Goal: Feedback & Contribution: Submit feedback/report problem

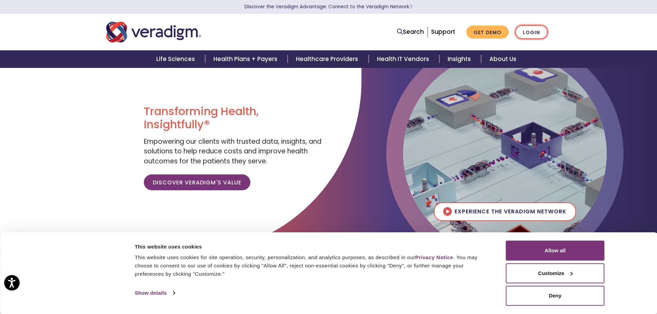
click at [528, 29] on link "Login" at bounding box center [531, 32] width 32 height 14
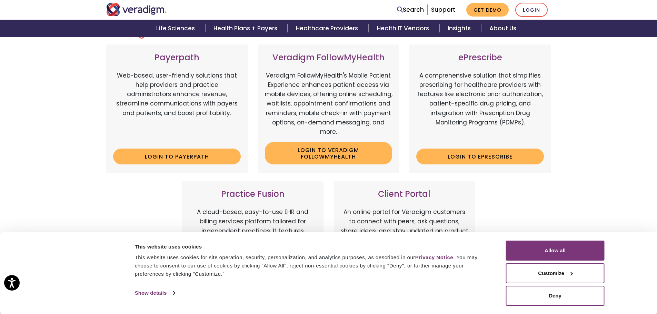
scroll to position [103, 0]
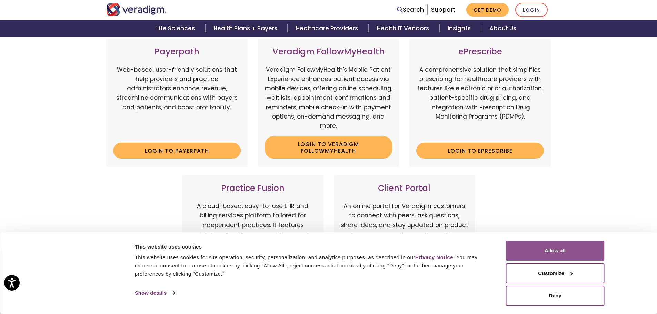
click at [560, 249] on button "Allow all" at bounding box center [555, 251] width 99 height 20
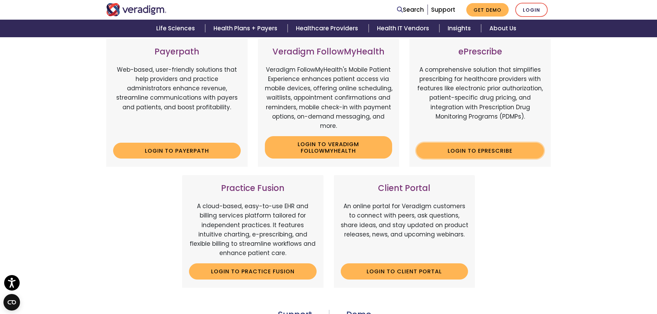
click at [502, 152] on link "Login to ePrescribe" at bounding box center [480, 151] width 128 height 16
click at [437, 10] on link "Support" at bounding box center [443, 10] width 24 height 8
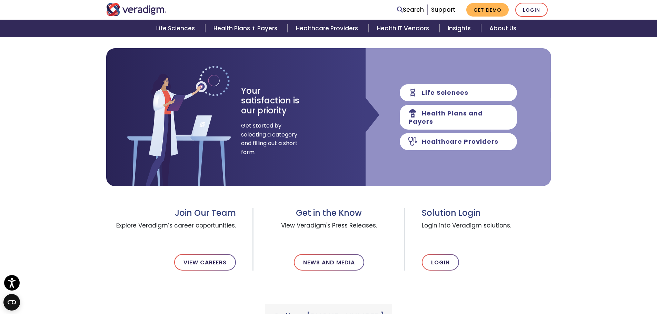
scroll to position [103, 0]
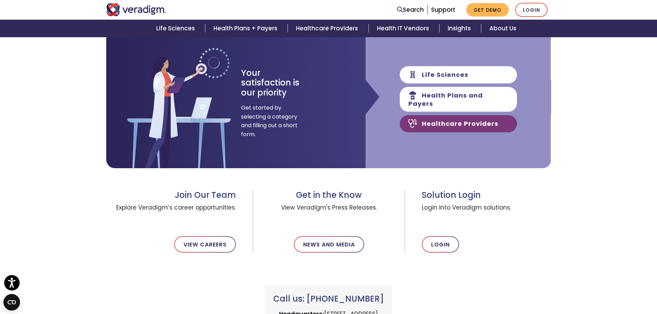
click at [442, 121] on link "Healthcare Providers" at bounding box center [458, 123] width 117 height 17
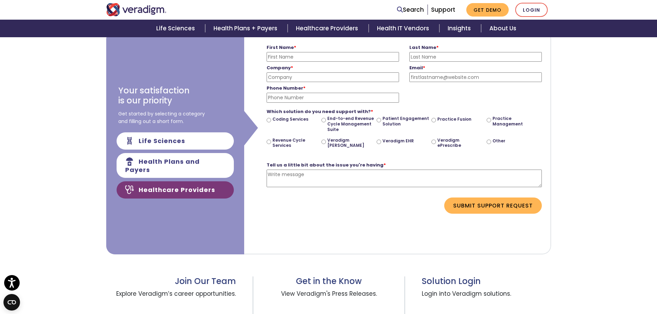
click at [434, 142] on input "Veradigm ePrescribe" at bounding box center [433, 142] width 4 height 4
radio input "true"
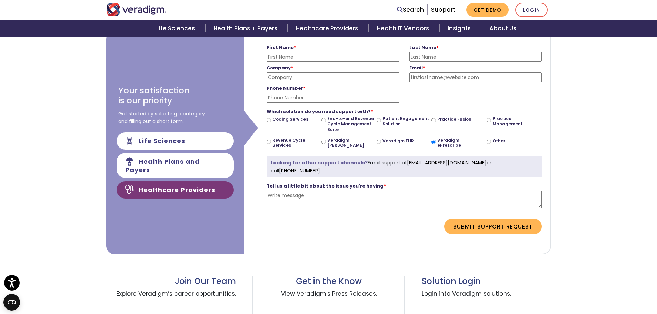
click at [336, 59] on input "First Name *" at bounding box center [333, 57] width 132 height 10
type input "Jason Ortman"
type input "Jason"
type input "Ortman"
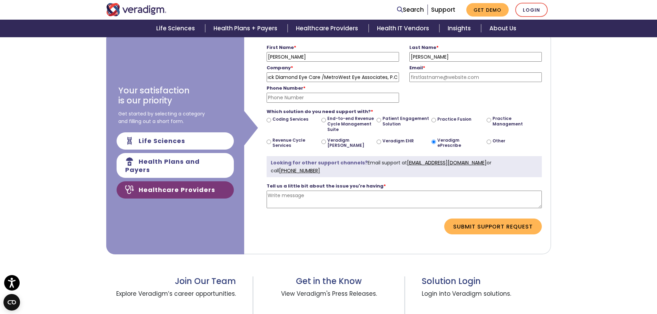
type input "Black Diamond Eye Care /MetroWest Eye Associates, P.C."
type input "drortman@bdeyecare.com"
type input "3035506402"
click at [319, 201] on textarea "Tell us a little bit about the issue you're having *" at bounding box center [404, 200] width 275 height 18
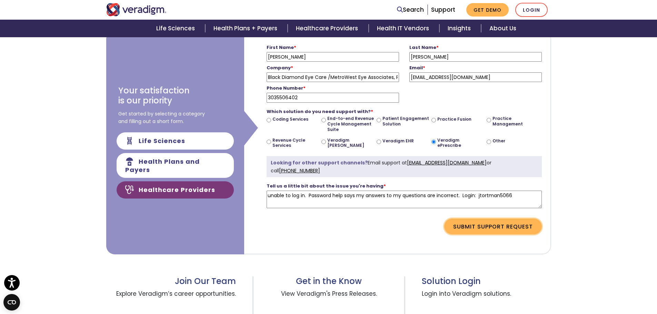
type textarea "unable to log in. Password help says my answers to my questions are incorrect. …"
click at [480, 226] on button "Submit Support Request" at bounding box center [493, 227] width 98 height 16
